Goal: Information Seeking & Learning: Check status

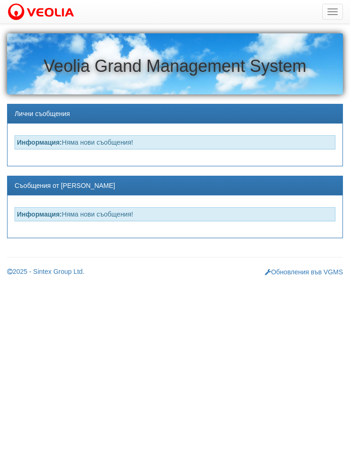
click at [331, 9] on span "button" at bounding box center [332, 8] width 10 height 1
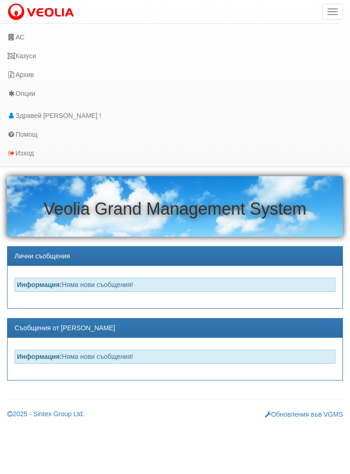
click at [54, 49] on link "Казуси" at bounding box center [169, 56] width 339 height 19
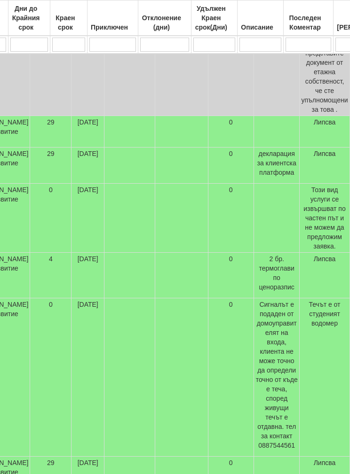
scroll to position [275, 330]
click at [269, 234] on td at bounding box center [276, 218] width 46 height 69
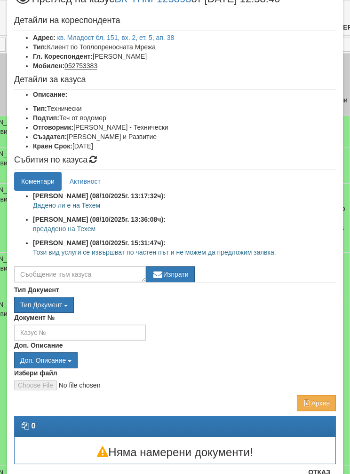
scroll to position [35, 0]
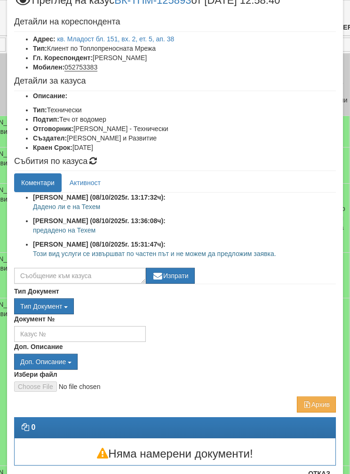
click at [321, 472] on button "Отказ" at bounding box center [318, 473] width 33 height 15
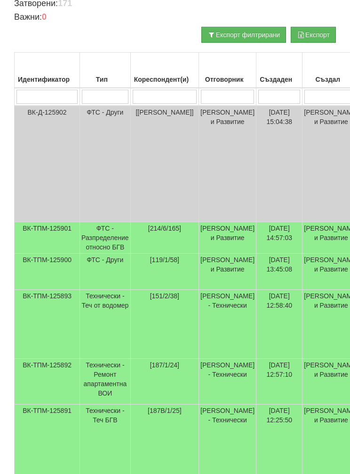
scroll to position [168, 0]
click at [165, 91] on input "search" at bounding box center [165, 98] width 64 height 14
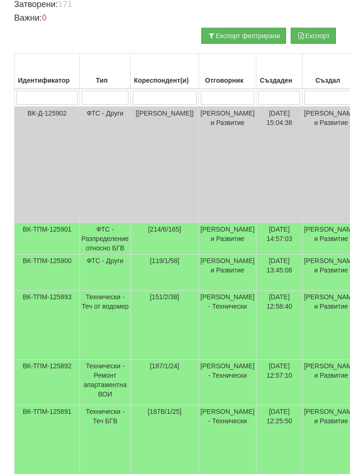
type input "1"
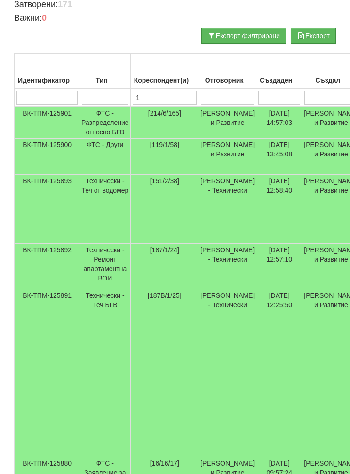
type input "15"
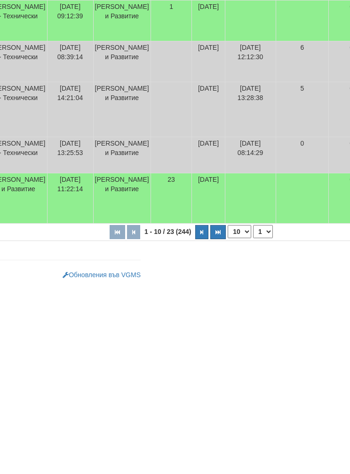
scroll to position [319, 186]
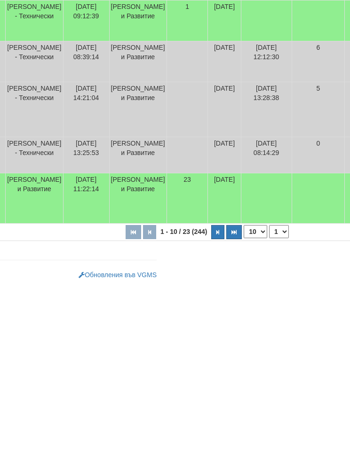
type input "15"
click at [211, 413] on button "button" at bounding box center [217, 420] width 13 height 14
select select "2"
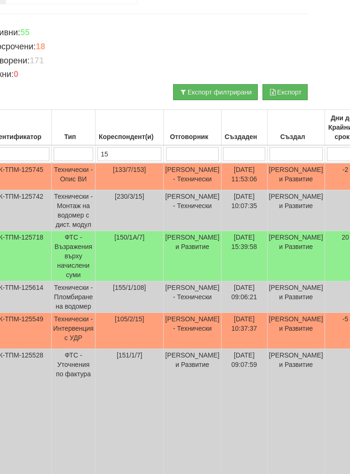
scroll to position [112, 0]
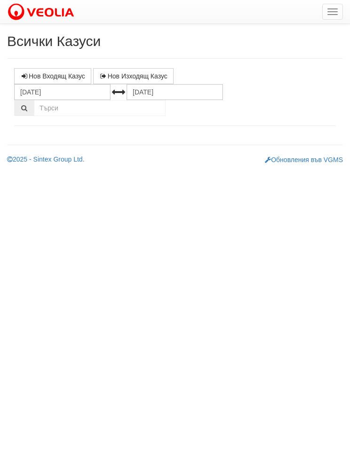
select select "1"
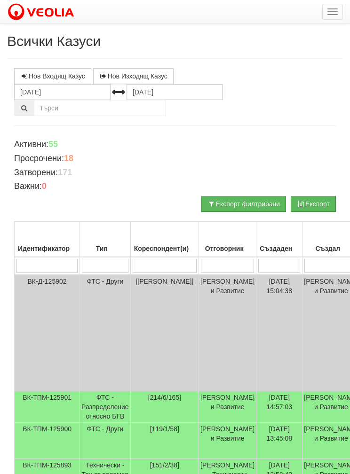
click at [191, 343] on td "[[PERSON_NAME]]" at bounding box center [164, 333] width 68 height 117
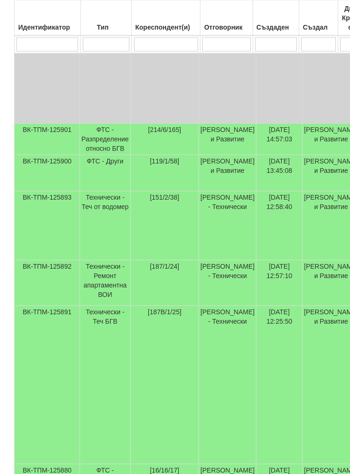
scroll to position [266, 0]
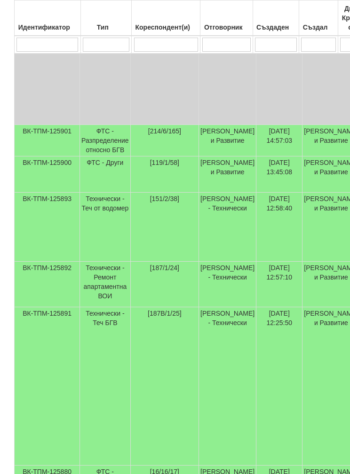
click at [236, 39] on input "search" at bounding box center [226, 45] width 48 height 14
type input "Д"
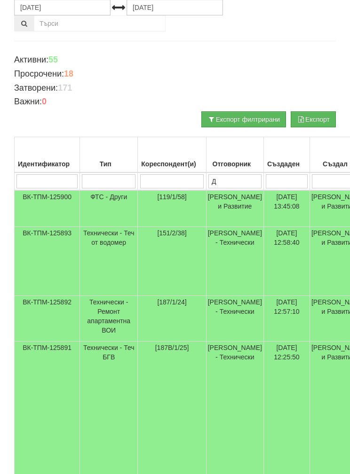
type input "Ди"
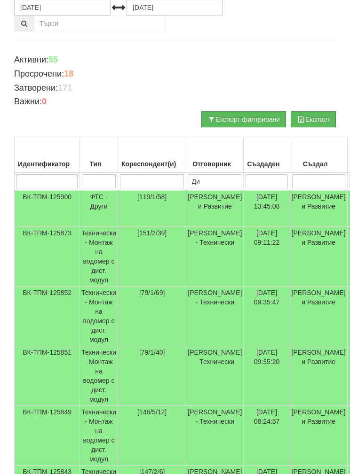
type input "Дия"
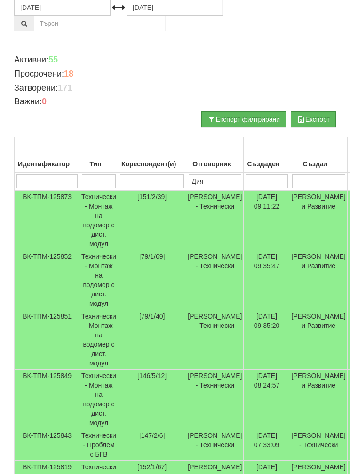
type input "Диян"
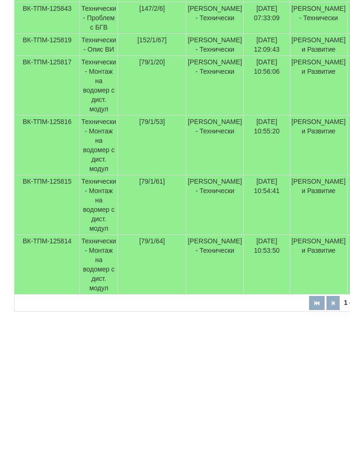
scroll to position [370, 0]
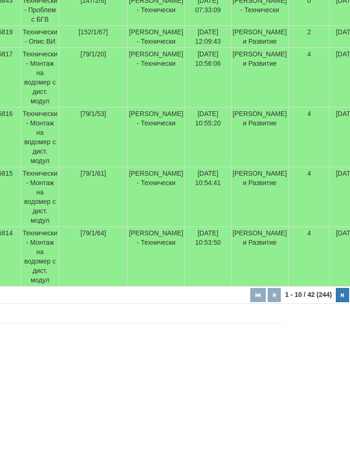
type input "Диян"
click at [336, 438] on button "button" at bounding box center [342, 445] width 13 height 14
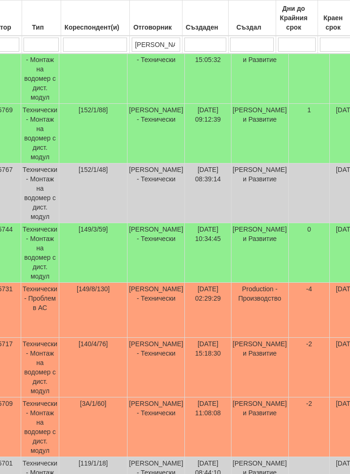
scroll to position [422, 59]
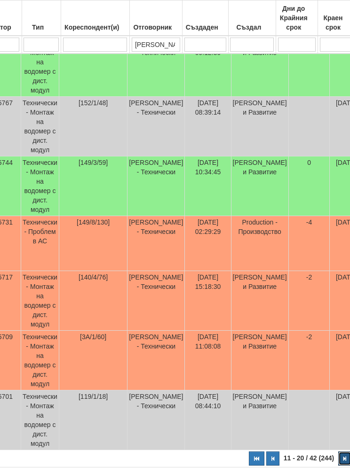
click at [343, 457] on icon "button" at bounding box center [344, 459] width 3 height 5
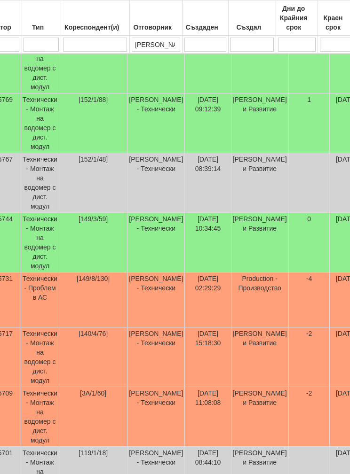
select select "3"
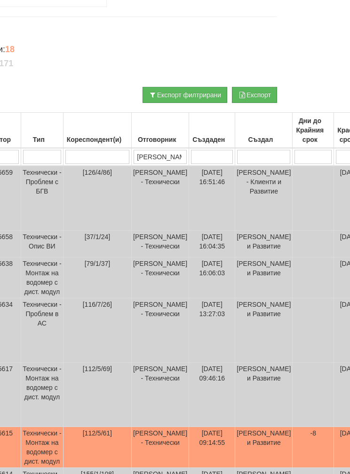
scroll to position [0, 59]
